Goal: Check status: Check status

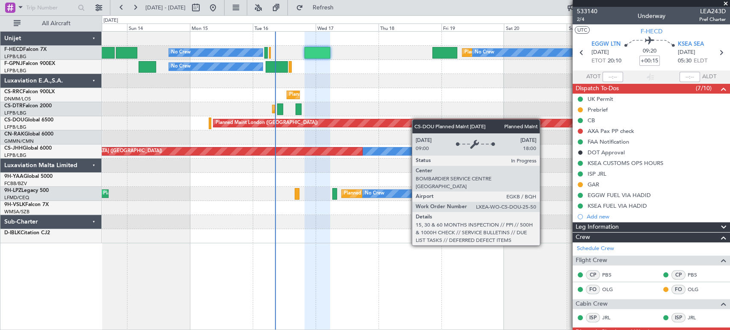
click at [319, 124] on div "Planned Maint [GEOGRAPHIC_DATA] ([GEOGRAPHIC_DATA]) No Crew No Crew No Crew No …" at bounding box center [416, 138] width 628 height 212
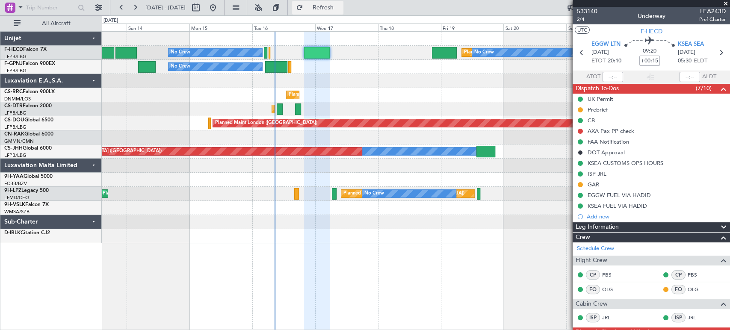
click at [340, 7] on span "Refresh" at bounding box center [323, 8] width 36 height 6
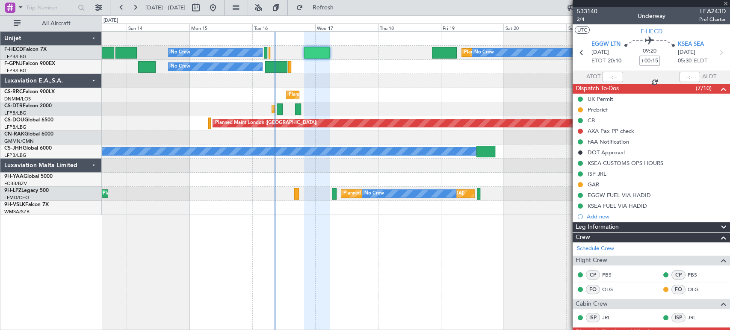
click at [374, 107] on div "Planned Maint [GEOGRAPHIC_DATA] ([GEOGRAPHIC_DATA]) No Crew No Crew No Crew No …" at bounding box center [416, 124] width 628 height 184
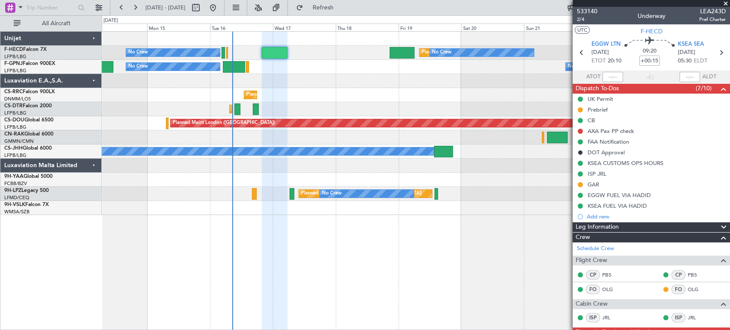
click at [216, 98] on div "Planned Maint [GEOGRAPHIC_DATA] ([GEOGRAPHIC_DATA]) No Crew No Crew No Crew No …" at bounding box center [416, 124] width 628 height 184
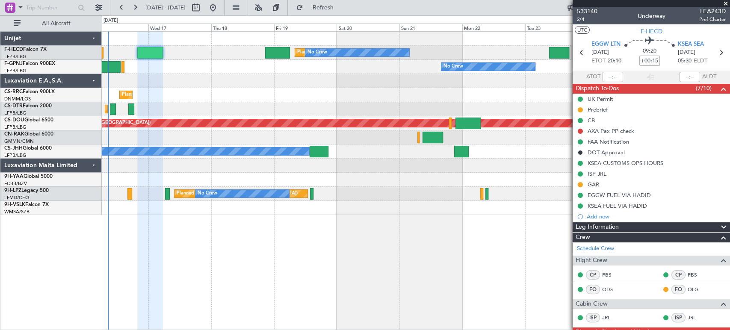
click at [482, 97] on div "Planned Maint [GEOGRAPHIC_DATA] ([GEOGRAPHIC_DATA])" at bounding box center [416, 95] width 628 height 14
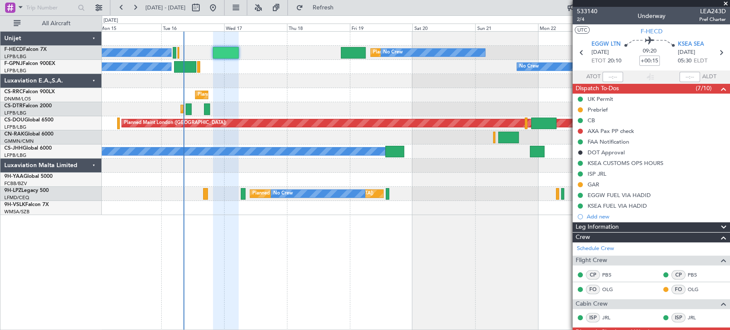
click at [277, 108] on div "Planned Maint [GEOGRAPHIC_DATA] ([GEOGRAPHIC_DATA]) No Crew No Crew No Crew No …" at bounding box center [416, 124] width 628 height 184
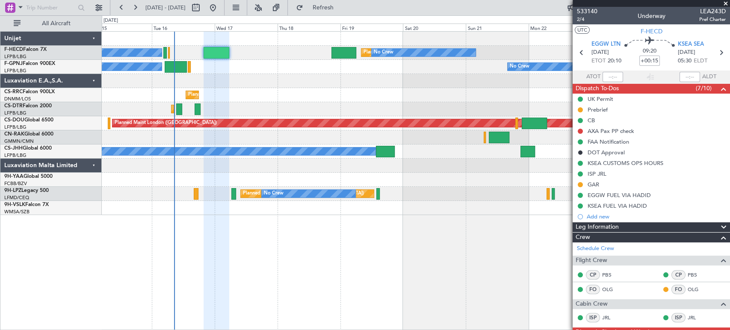
click at [508, 106] on div "Planned Maint Sofia [GEOGRAPHIC_DATA] ([GEOGRAPHIC_DATA])" at bounding box center [416, 109] width 628 height 14
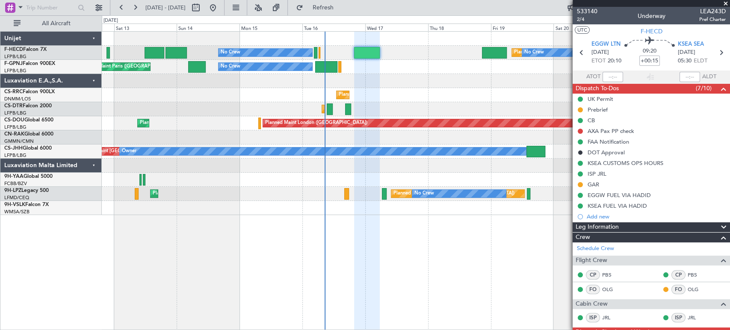
click at [367, 102] on div "Planned Maint Sofia AOG Maint Sofia" at bounding box center [416, 109] width 628 height 14
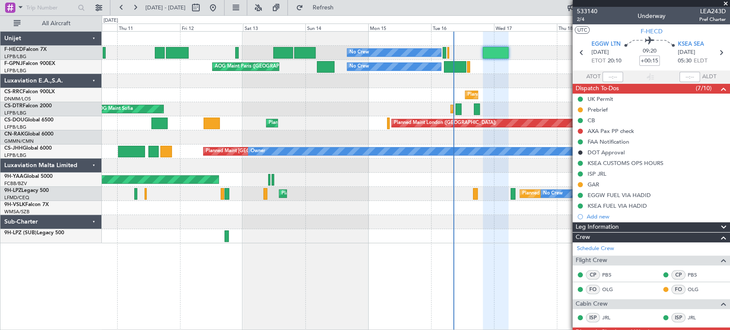
click at [91, 144] on div "Planned Maint [GEOGRAPHIC_DATA] ([GEOGRAPHIC_DATA]) No Crew No Crew Planned Mai…" at bounding box center [365, 172] width 730 height 315
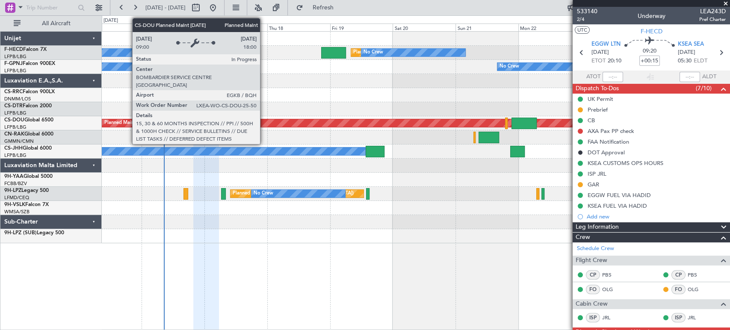
click at [205, 124] on div "Planned Maint London ([GEOGRAPHIC_DATA])" at bounding box center [729, 123] width 1255 height 8
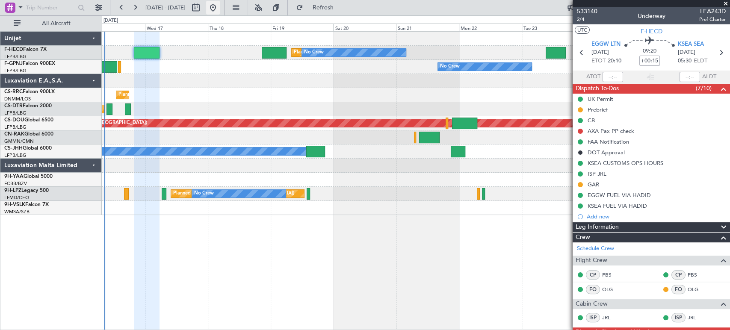
click at [220, 12] on button at bounding box center [213, 8] width 14 height 14
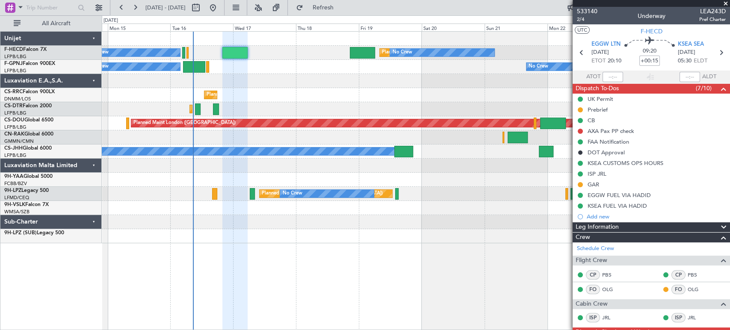
click at [161, 130] on div "Planned Maint London ([GEOGRAPHIC_DATA]) Planned Maint [GEOGRAPHIC_DATA] ([GEOG…" at bounding box center [416, 123] width 628 height 14
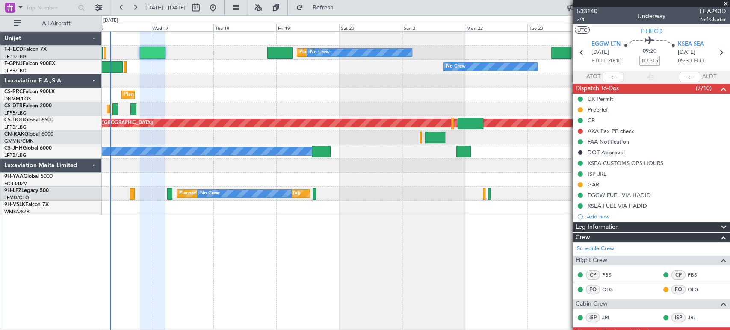
click at [177, 85] on div at bounding box center [416, 81] width 628 height 14
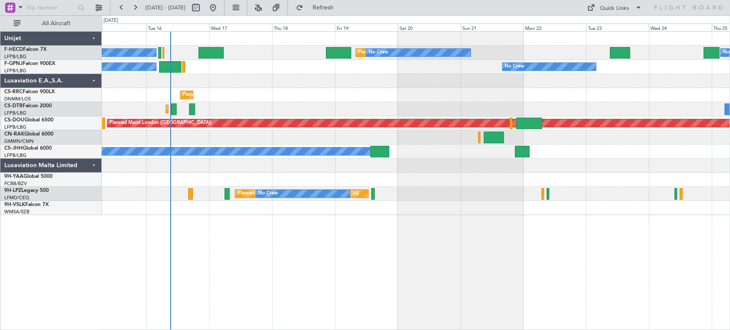
click at [293, 170] on div "No Crew Planned Maint Paris (Le Bourget) No Crew No Crew No Crew No Crew No Cre…" at bounding box center [416, 124] width 628 height 184
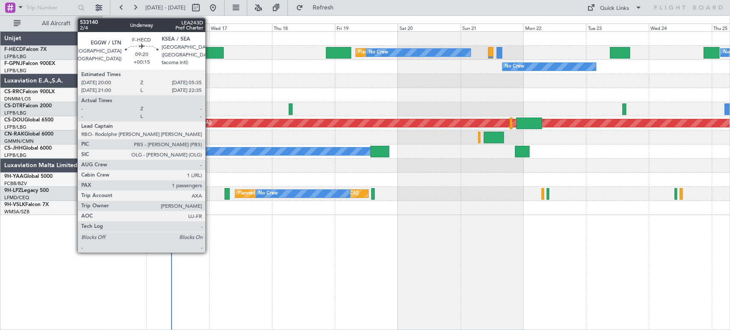
click at [209, 54] on div at bounding box center [210, 53] width 25 height 12
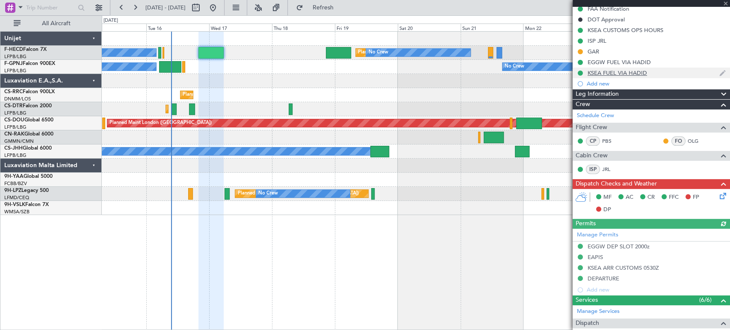
scroll to position [190, 0]
